Goal: Task Accomplishment & Management: Manage account settings

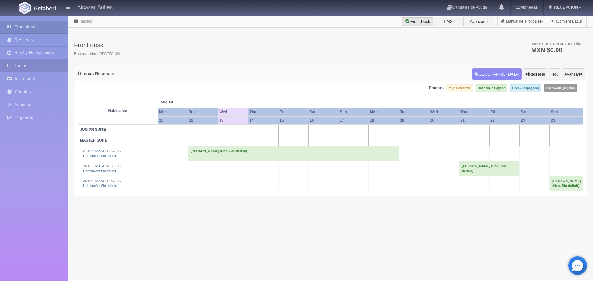
click at [26, 69] on link "Tarifas" at bounding box center [34, 66] width 68 height 13
click at [29, 55] on link "Hotel y Habitaciones" at bounding box center [34, 53] width 68 height 13
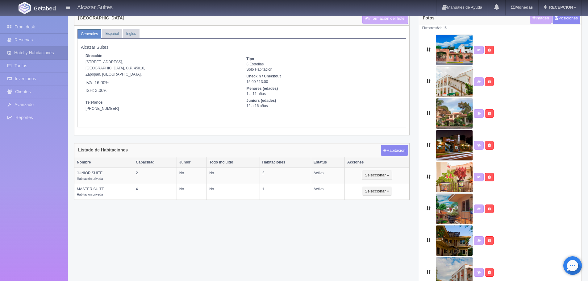
scroll to position [31, 0]
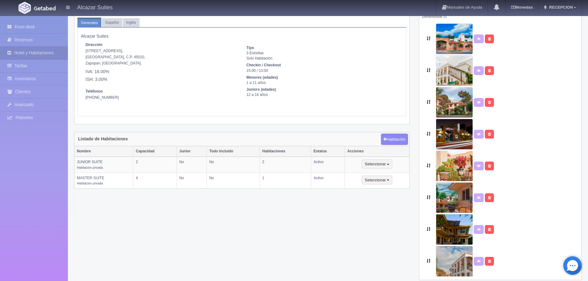
click at [212, 220] on div "[GEOGRAPHIC_DATA] Información del hotel Generales Español Inglés [PERSON_NAME] …" at bounding box center [327, 144] width 517 height 288
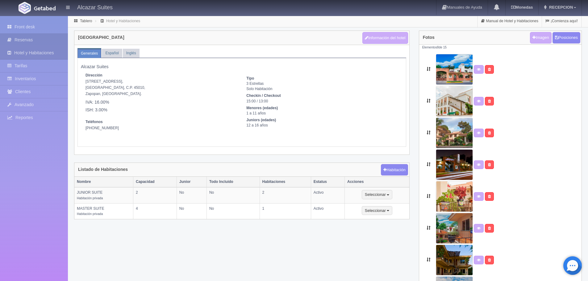
scroll to position [0, 0]
click at [31, 77] on link "Inventarios" at bounding box center [34, 79] width 68 height 13
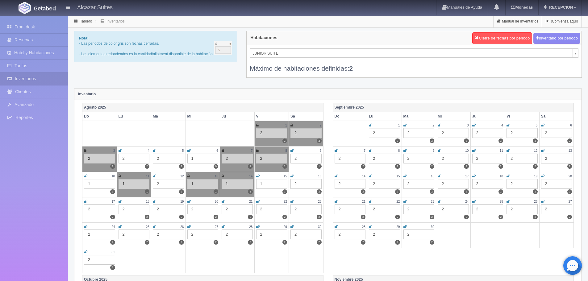
click at [296, 183] on div "2" at bounding box center [306, 184] width 31 height 10
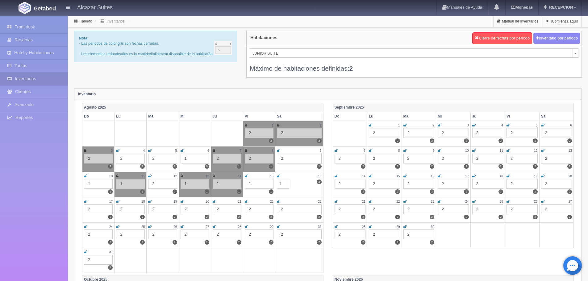
type input "1"
click at [405, 62] on div "Máximo de habitaciones definidas: 2" at bounding box center [414, 65] width 329 height 15
click at [300, 84] on div "Habitaciones Cierre de fechas por periodo Inventario por periodo JUNIOR SUITE J…" at bounding box center [414, 58] width 345 height 55
click at [225, 236] on div "2" at bounding box center [227, 235] width 29 height 10
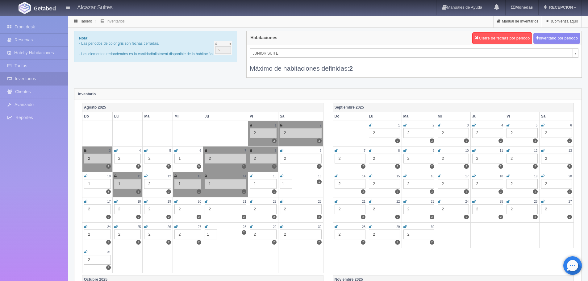
type input "1"
click at [262, 235] on div "2" at bounding box center [263, 235] width 27 height 10
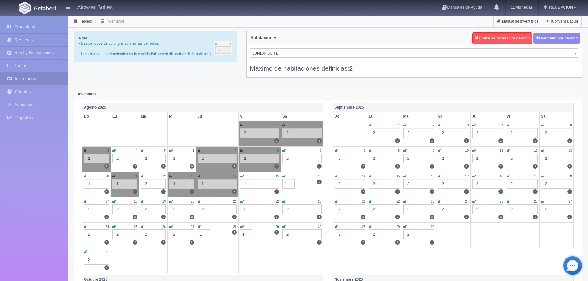
type input "1"
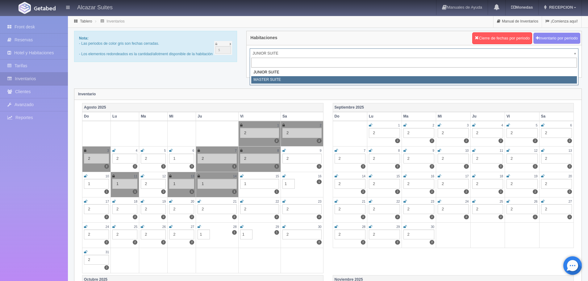
select select "305"
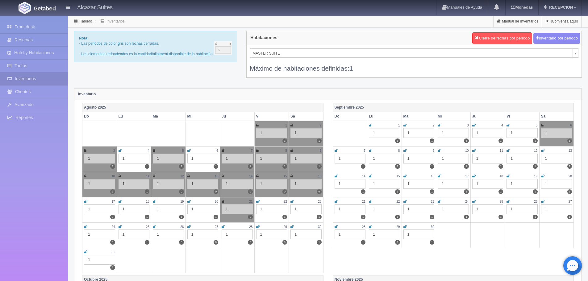
click at [290, 177] on td "16 1 0" at bounding box center [306, 184] width 35 height 25
click at [292, 176] on icon at bounding box center [292, 176] width 2 height 4
click at [100, 209] on div "1" at bounding box center [99, 209] width 31 height 10
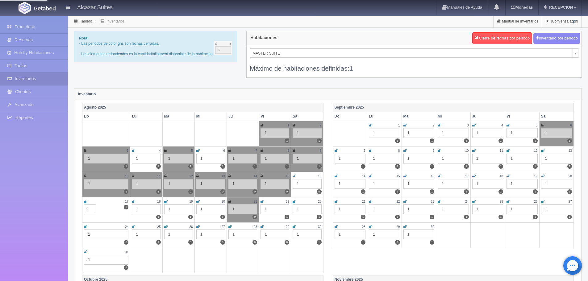
type input "1"
click at [149, 209] on div "1" at bounding box center [146, 209] width 29 height 10
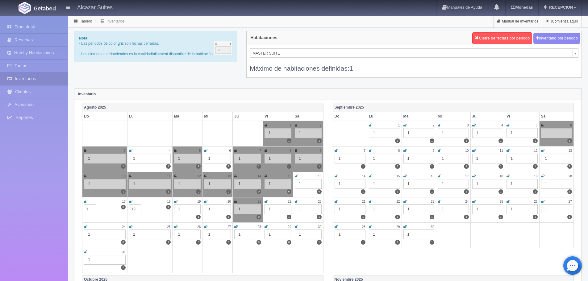
type input "1"
